Goal: Task Accomplishment & Management: Use online tool/utility

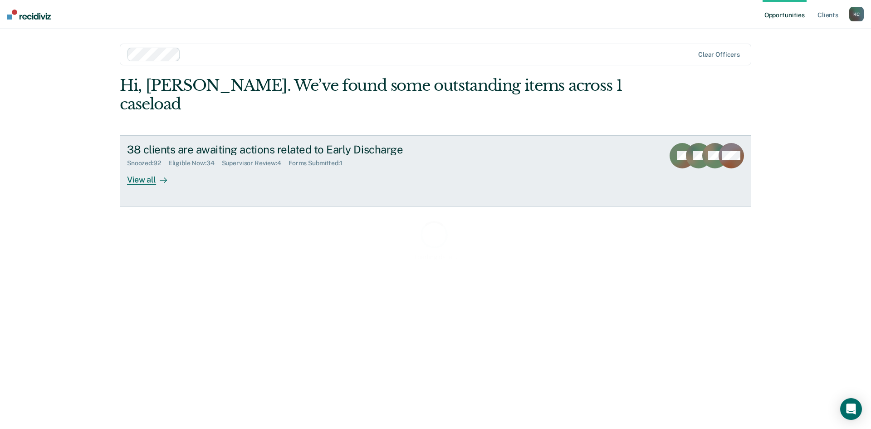
click at [211, 156] on div "Snoozed : 92 Eligible Now : 34 Supervisor Review : 4 Forms Submitted : 1" at bounding box center [286, 161] width 318 height 11
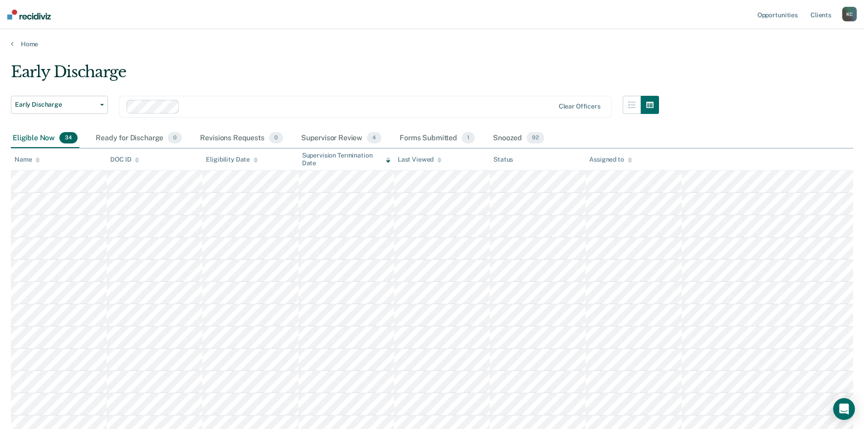
click at [20, 139] on div "Eligible Now 34" at bounding box center [45, 138] width 69 height 20
click at [387, 161] on icon at bounding box center [388, 160] width 5 height 6
click at [389, 161] on icon at bounding box center [388, 161] width 5 height 2
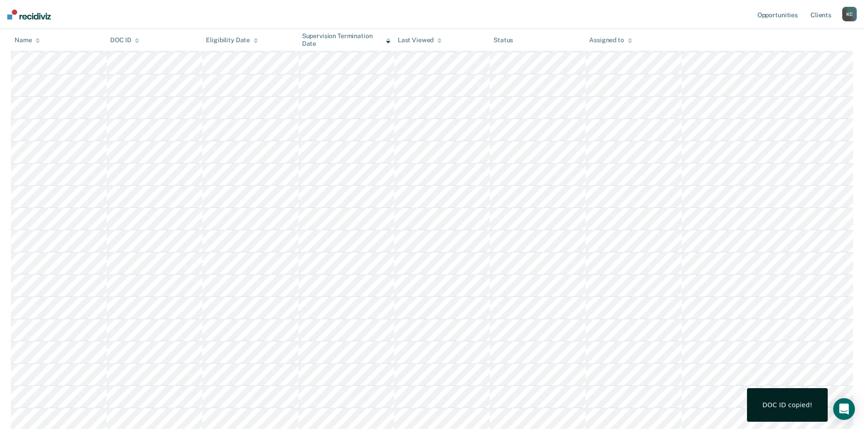
scroll to position [499, 0]
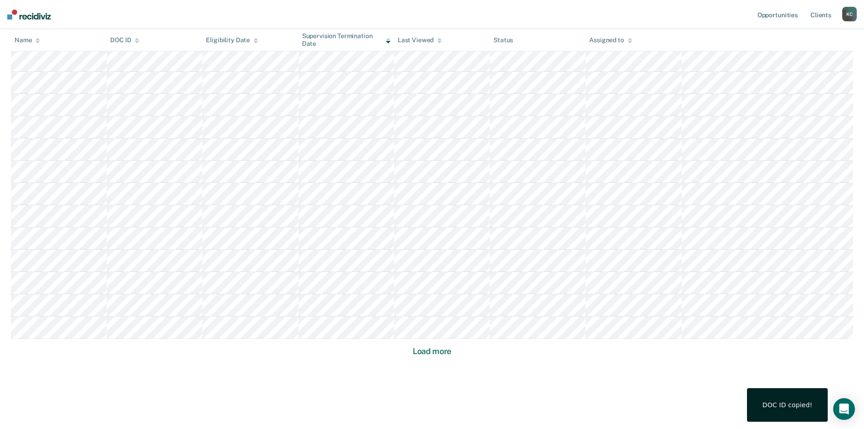
click at [425, 352] on button "Load more" at bounding box center [432, 351] width 44 height 11
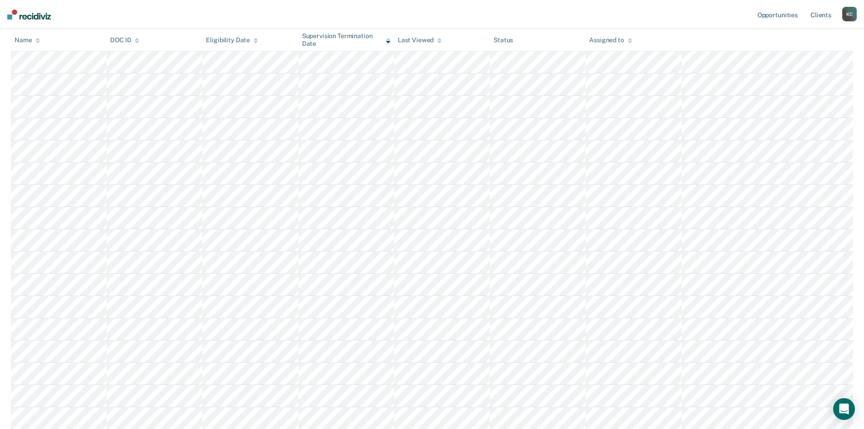
scroll to position [363, 0]
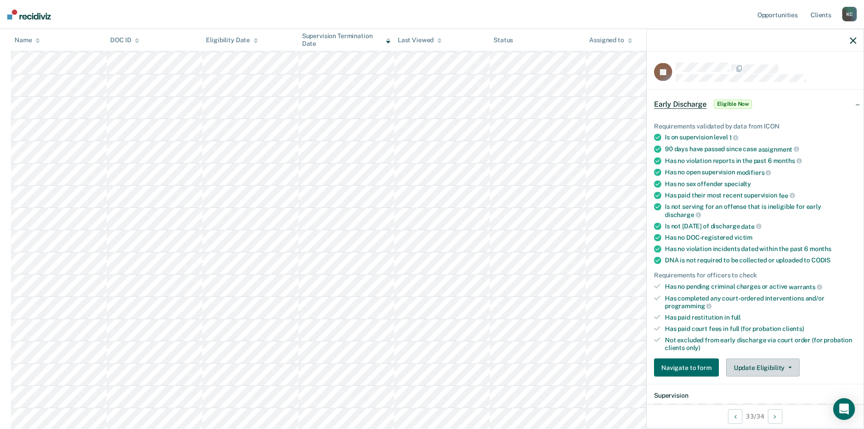
click at [755, 361] on button "Update Eligibility" at bounding box center [762, 367] width 73 height 18
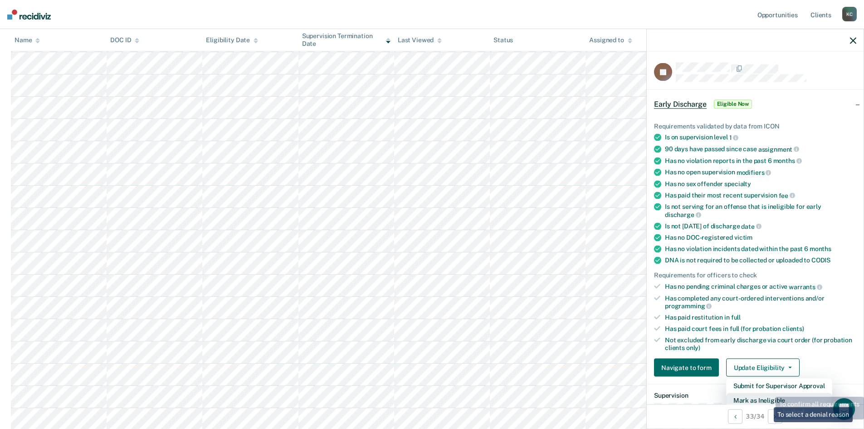
scroll to position [3, 0]
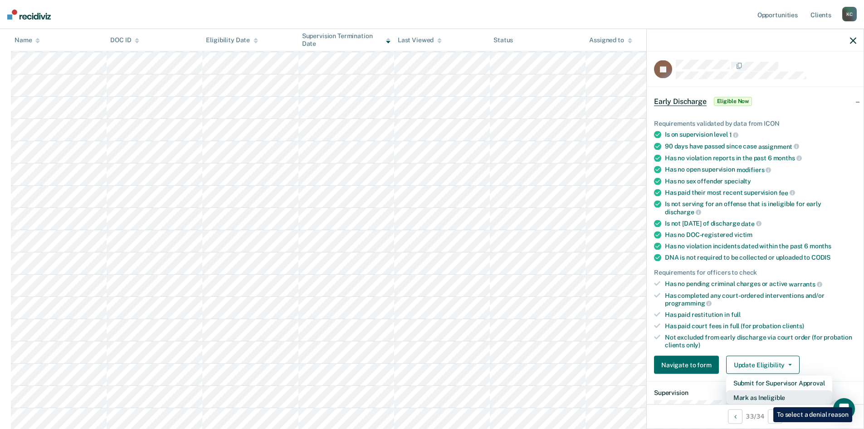
click at [767, 400] on button "Mark as Ineligible" at bounding box center [779, 397] width 106 height 15
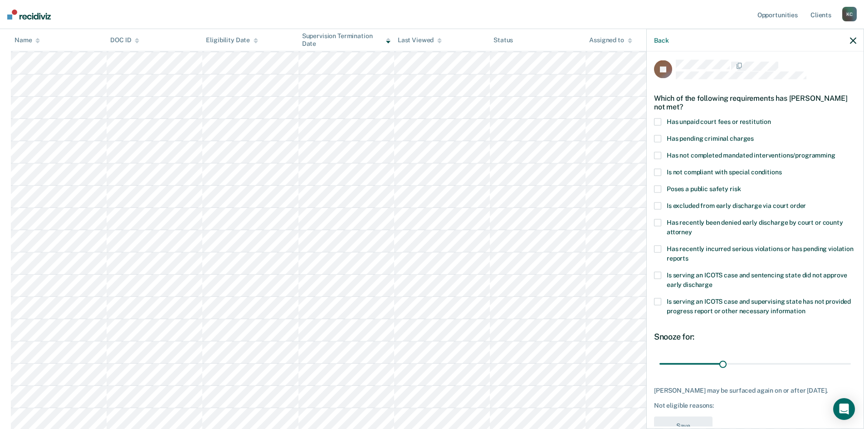
click at [657, 246] on span at bounding box center [657, 248] width 7 height 7
drag, startPoint x: 717, startPoint y: 364, endPoint x: 802, endPoint y: 370, distance: 85.5
type input "71"
click at [802, 370] on input "range" at bounding box center [755, 364] width 191 height 16
click at [693, 424] on button "Save" at bounding box center [683, 425] width 59 height 19
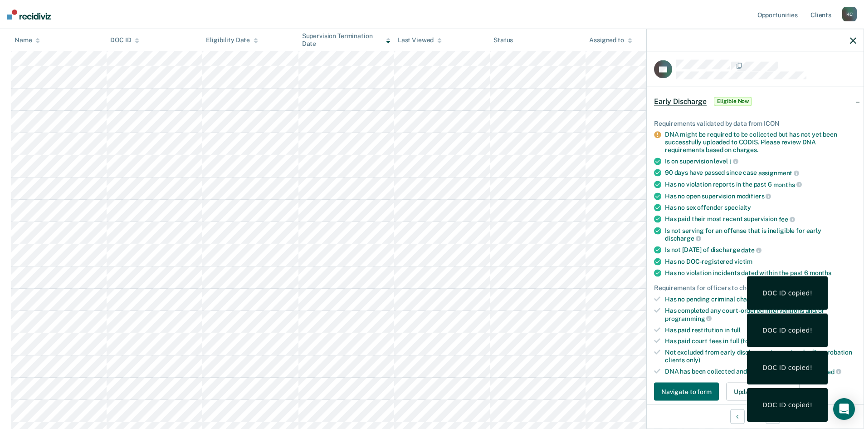
scroll to position [454, 0]
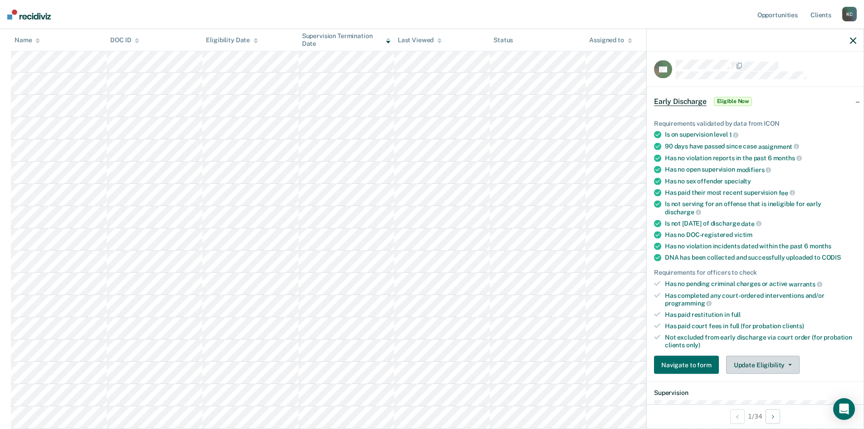
click at [773, 367] on button "Update Eligibility" at bounding box center [762, 365] width 73 height 18
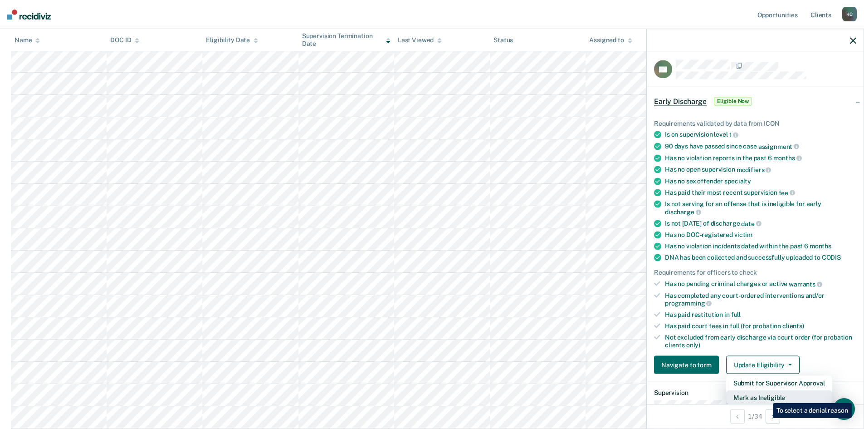
click at [766, 396] on button "Mark as Ineligible" at bounding box center [779, 397] width 106 height 15
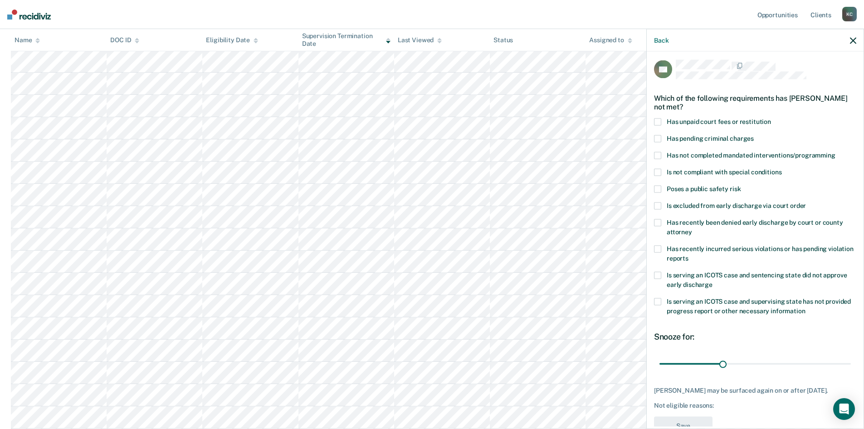
click at [658, 123] on span at bounding box center [657, 121] width 7 height 7
drag, startPoint x: 719, startPoint y: 367, endPoint x: 887, endPoint y: 345, distance: 169.3
type input "90"
click at [851, 356] on input "range" at bounding box center [755, 364] width 191 height 16
click at [700, 422] on button "Save" at bounding box center [683, 425] width 59 height 19
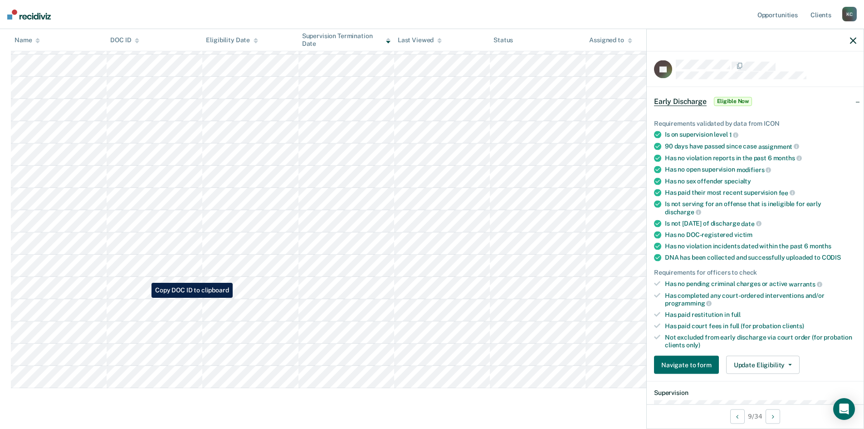
scroll to position [519, 0]
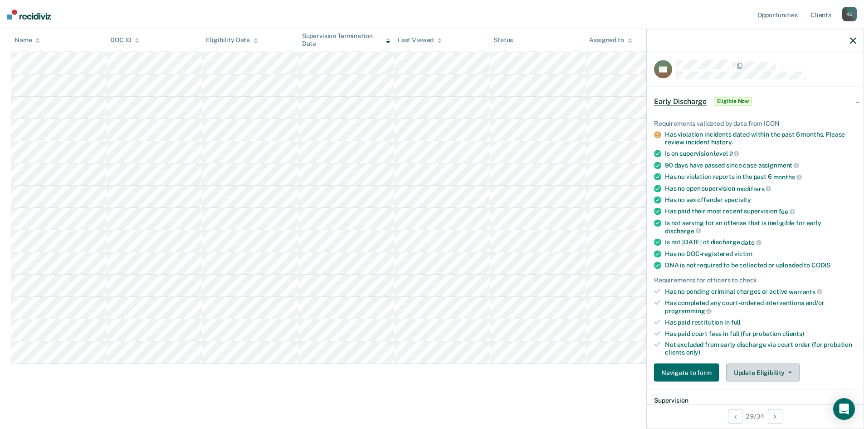
click at [745, 376] on button "Update Eligibility" at bounding box center [762, 372] width 73 height 18
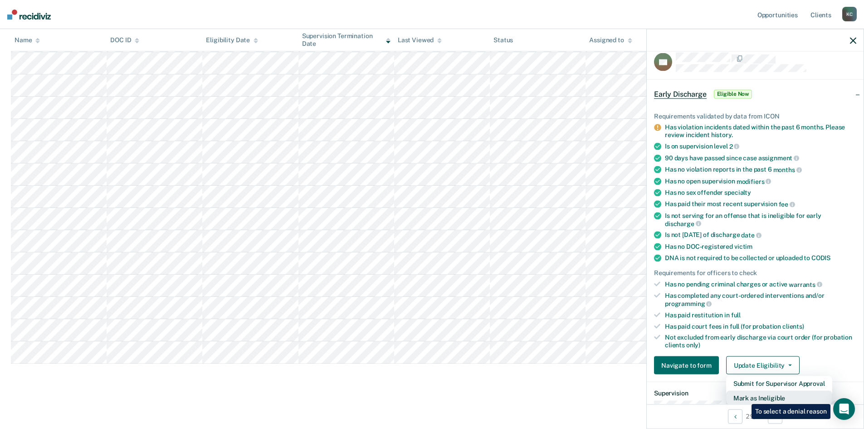
click at [745, 397] on button "Mark as Ineligible" at bounding box center [779, 398] width 106 height 15
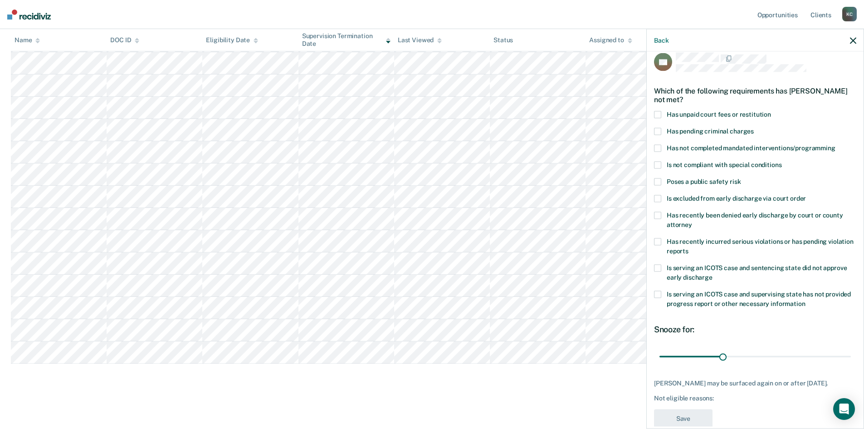
click at [662, 114] on label "Has unpaid court fees or restitution" at bounding box center [755, 116] width 202 height 10
click at [658, 148] on span at bounding box center [657, 148] width 7 height 7
drag, startPoint x: 720, startPoint y: 357, endPoint x: 780, endPoint y: 361, distance: 60.5
type input "60"
click at [780, 361] on input "range" at bounding box center [755, 356] width 191 height 16
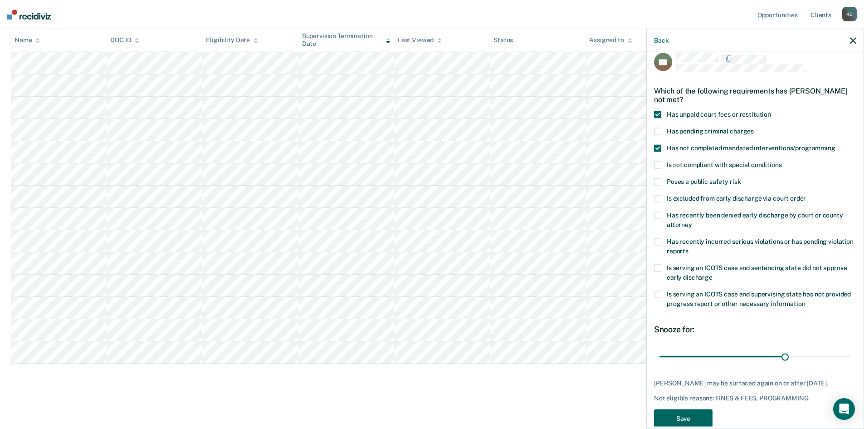
click at [702, 421] on button "Save" at bounding box center [683, 418] width 59 height 19
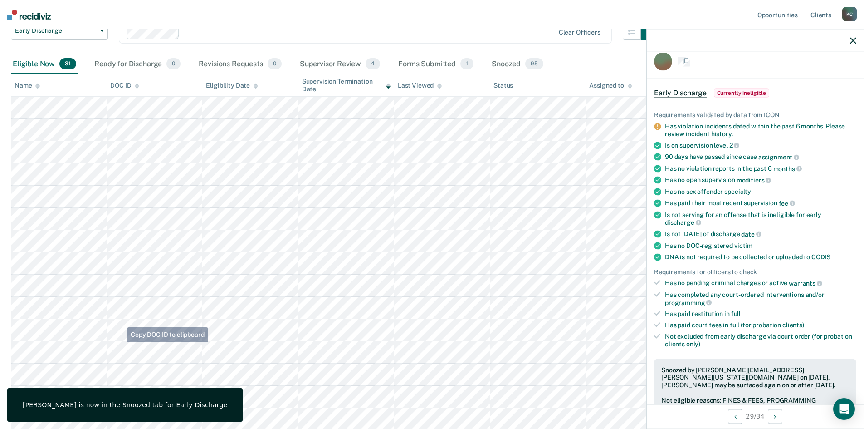
scroll to position [482, 0]
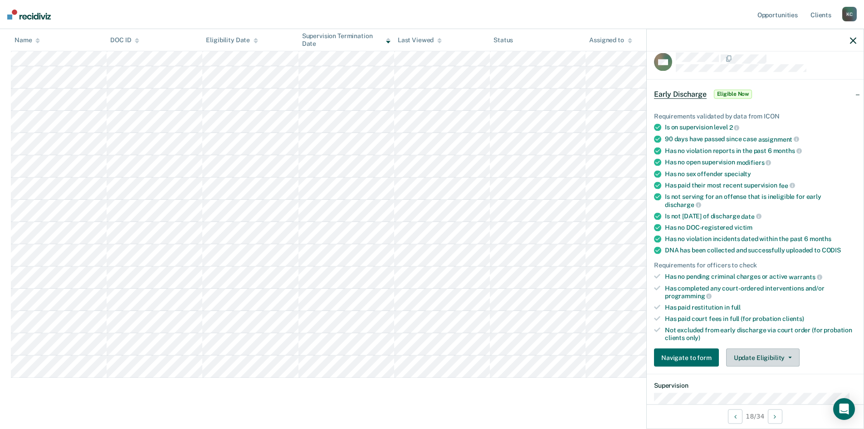
click at [737, 357] on button "Update Eligibility" at bounding box center [762, 357] width 73 height 18
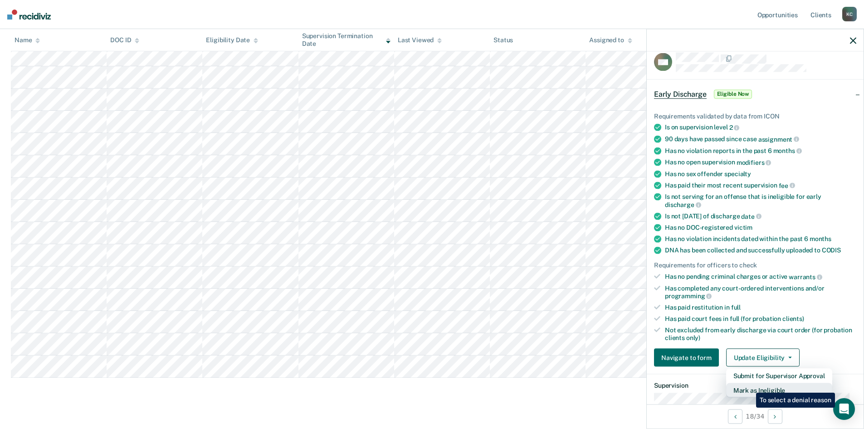
click at [750, 386] on button "Mark as Ineligible" at bounding box center [779, 390] width 106 height 15
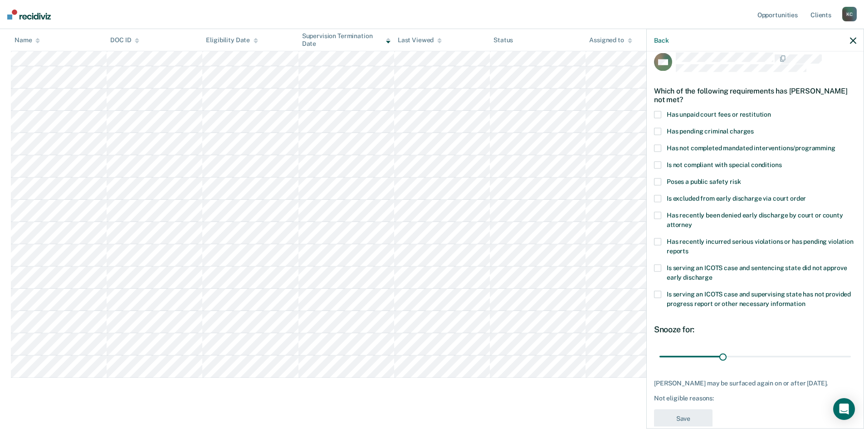
click at [661, 114] on span at bounding box center [657, 114] width 7 height 7
click at [658, 149] on span at bounding box center [657, 148] width 7 height 7
click at [680, 423] on button "Save" at bounding box center [683, 418] width 59 height 19
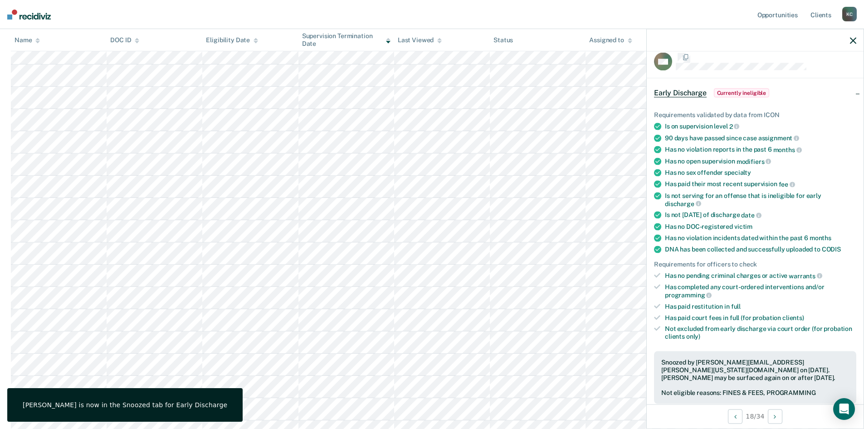
scroll to position [474, 0]
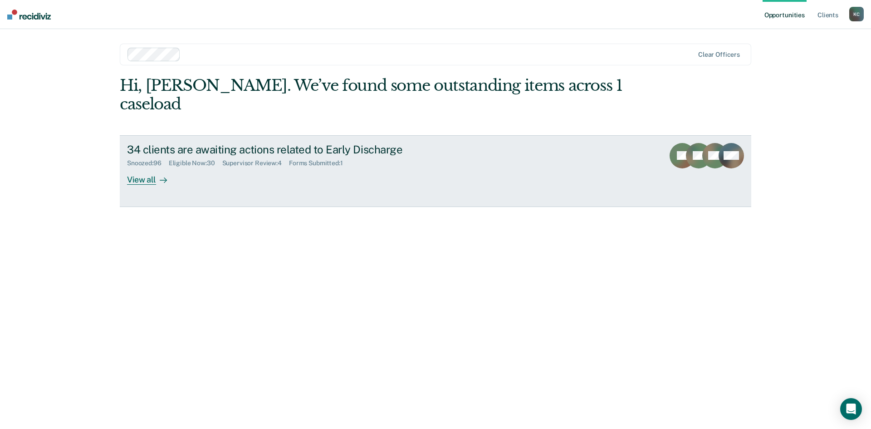
click at [145, 167] on div "View all" at bounding box center [152, 176] width 51 height 18
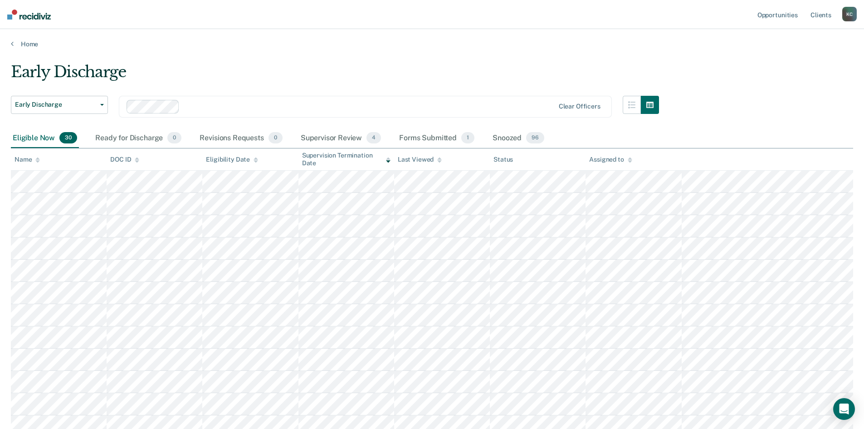
click at [36, 161] on icon at bounding box center [37, 161] width 5 height 2
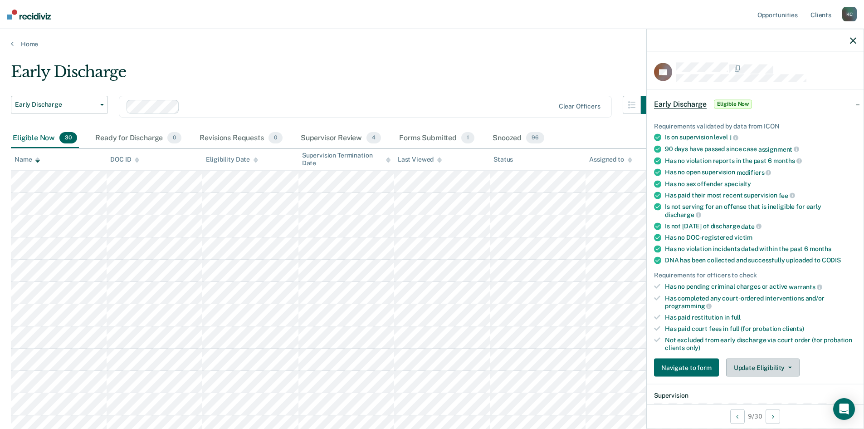
click at [738, 361] on button "Update Eligibility" at bounding box center [762, 367] width 73 height 18
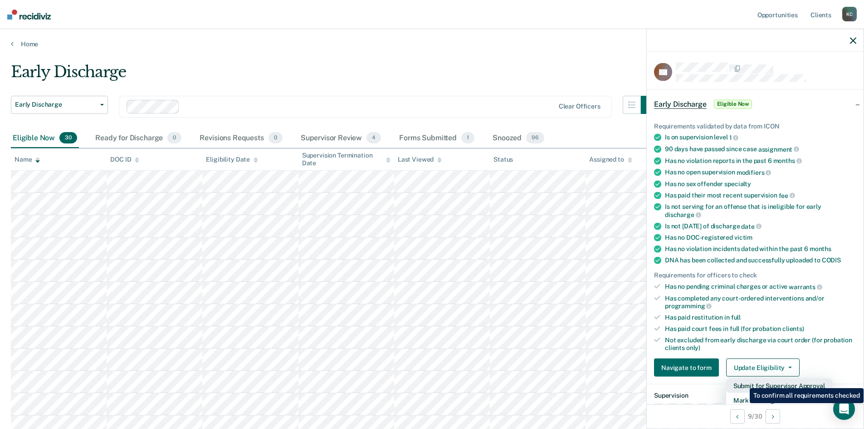
click at [743, 381] on button "Submit for Supervisor Approval" at bounding box center [779, 385] width 106 height 15
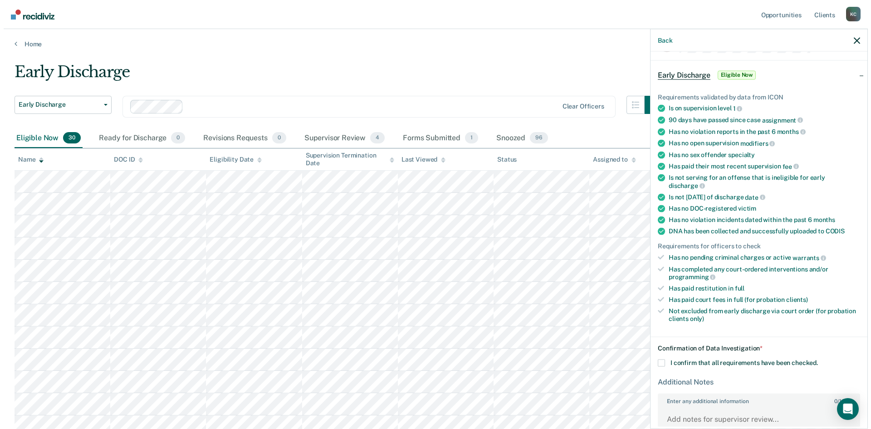
scroll to position [84, 0]
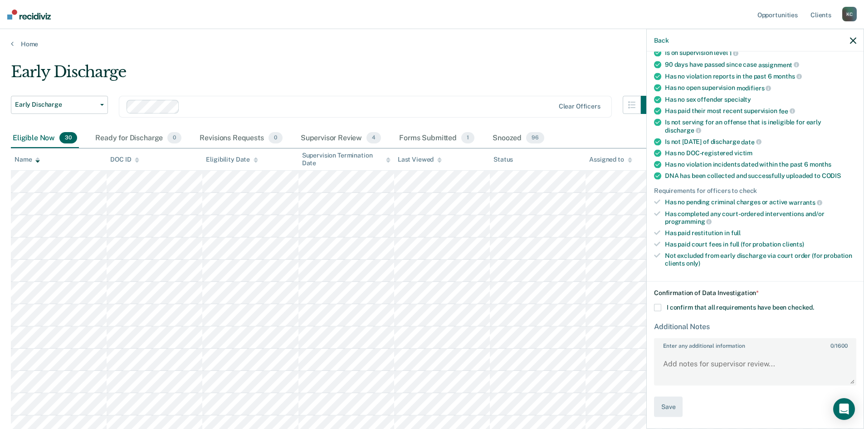
click at [658, 306] on span at bounding box center [657, 307] width 7 height 7
click at [814, 304] on input "I confirm that all requirements have been checked." at bounding box center [814, 304] width 0 height 0
click at [675, 358] on textarea "Enter any additional information 0 / 1600" at bounding box center [755, 368] width 201 height 34
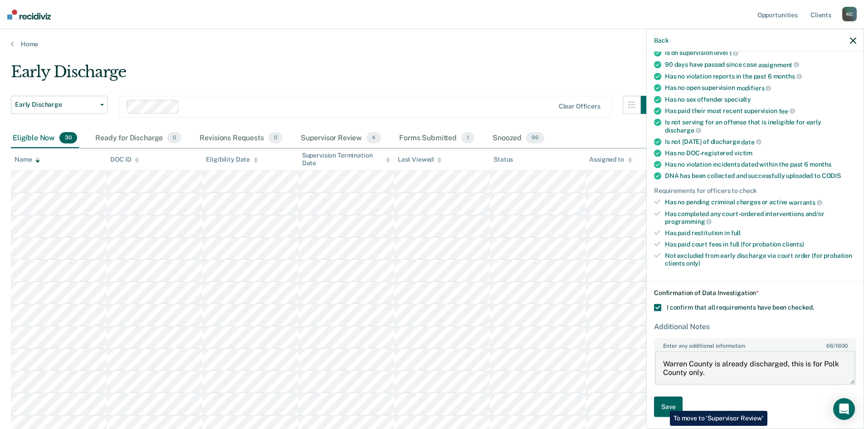
type textarea "Warren County is already discharged, this is for Polk County only."
click at [663, 404] on button "Save" at bounding box center [668, 406] width 29 height 20
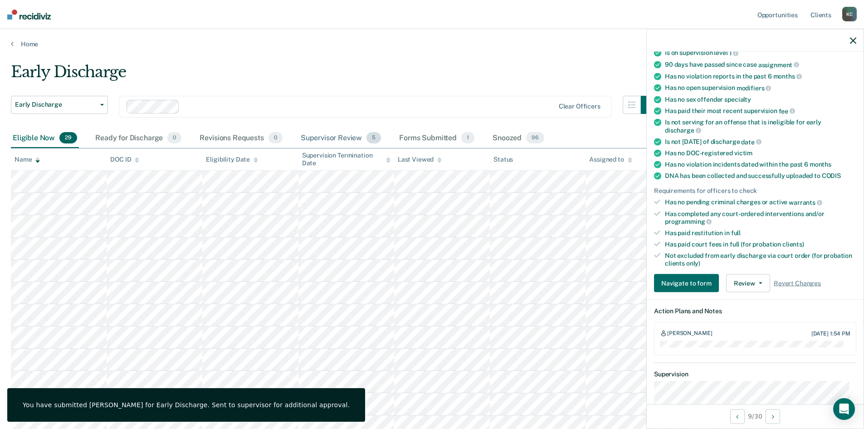
click at [344, 140] on div "Supervisor Review 5" at bounding box center [341, 138] width 84 height 20
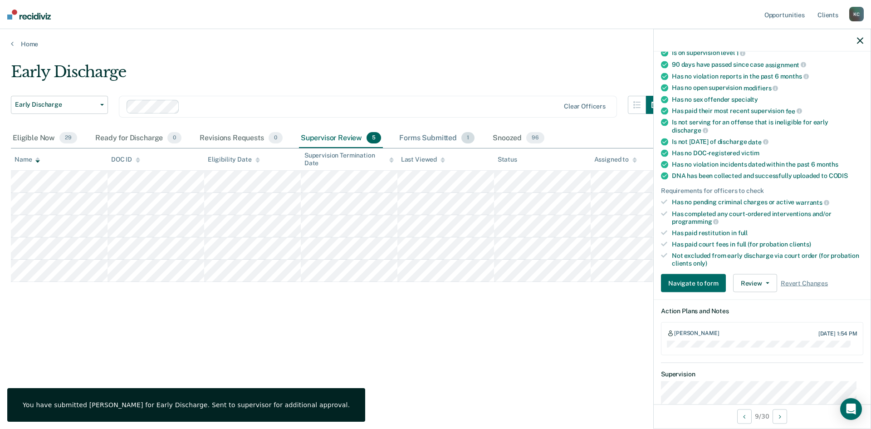
click at [406, 133] on div "Forms Submitted 1" at bounding box center [436, 138] width 79 height 20
